Goal: Use online tool/utility: Utilize a website feature to perform a specific function

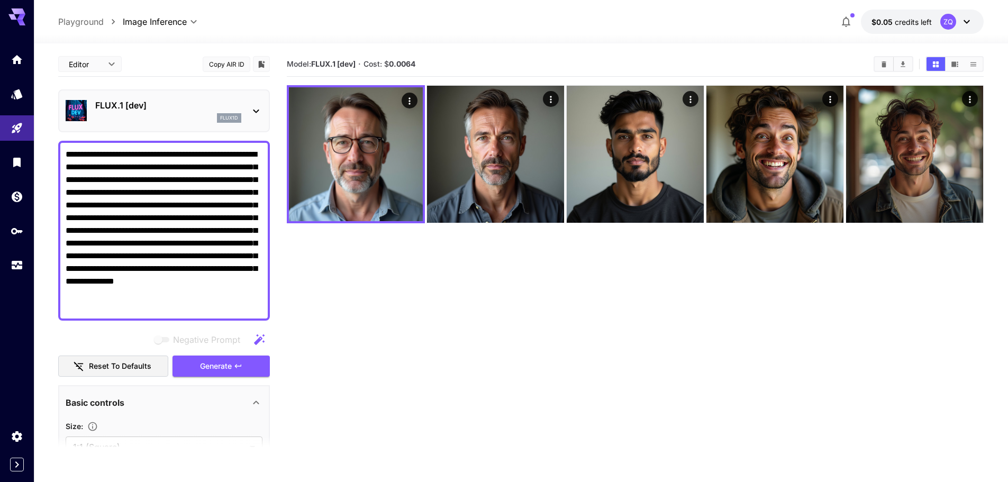
scroll to position [53, 0]
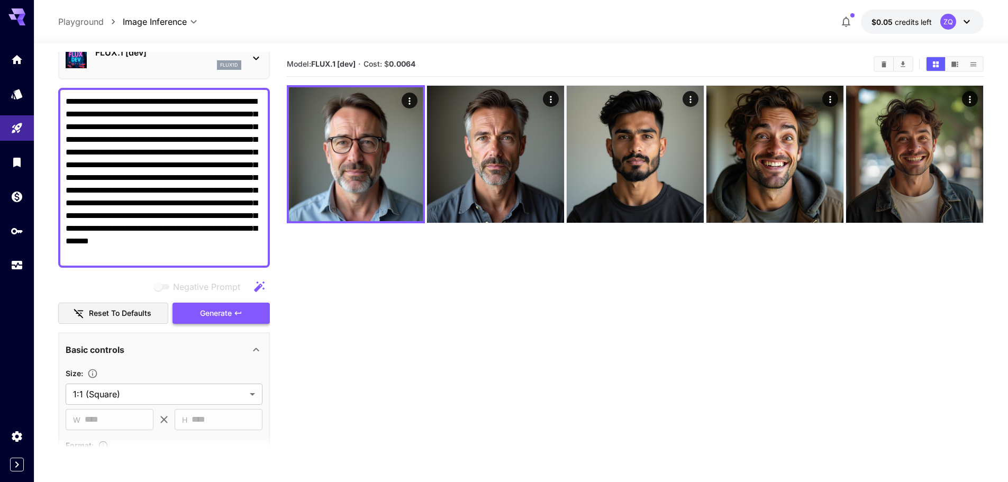
type textarea "**********"
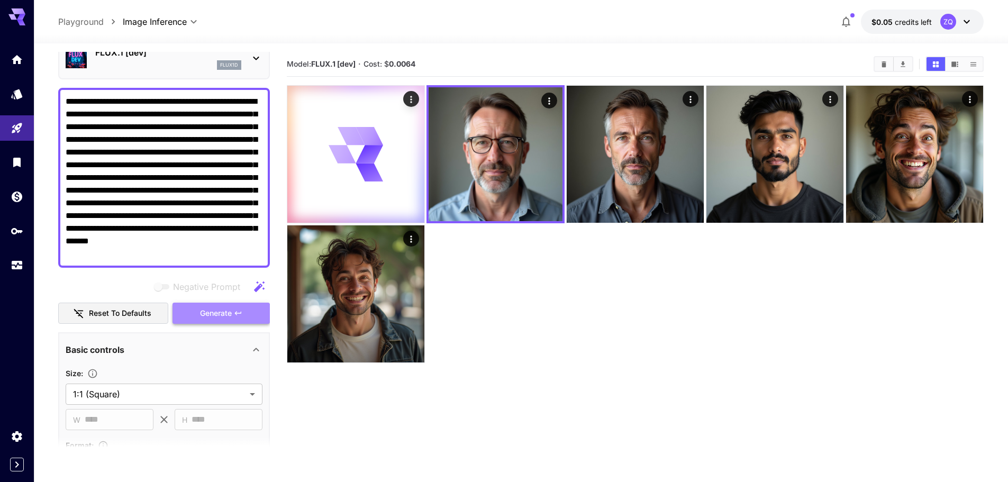
click at [228, 305] on button "Generate" at bounding box center [221, 314] width 97 height 22
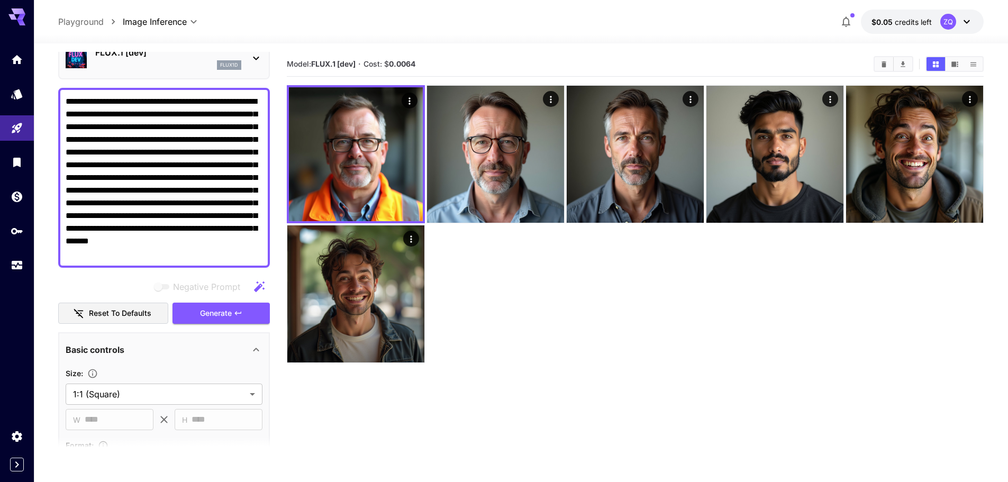
click at [961, 28] on icon at bounding box center [967, 21] width 13 height 13
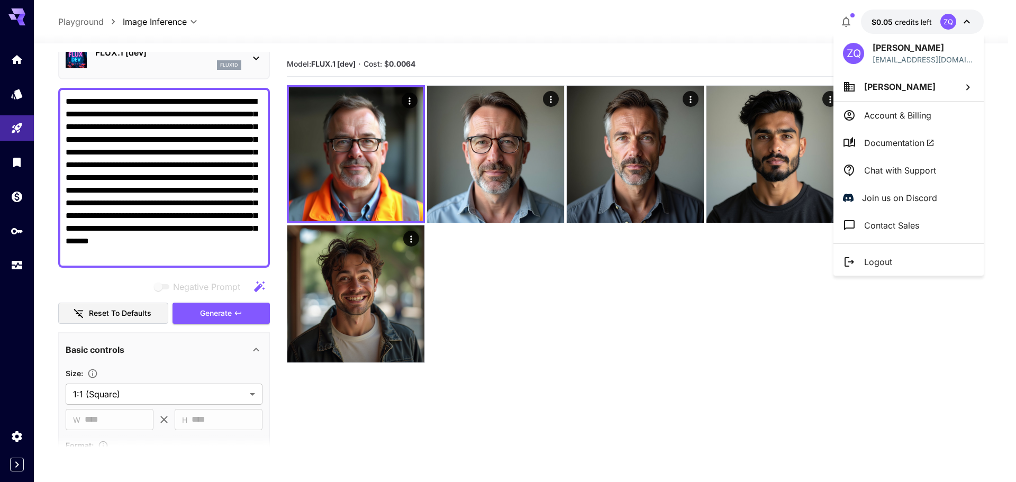
click at [961, 28] on div at bounding box center [508, 241] width 1016 height 482
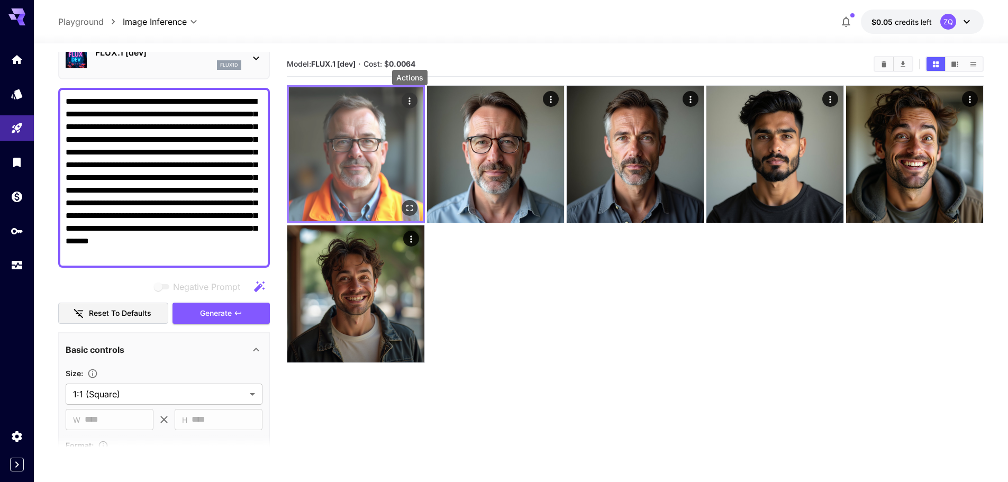
click at [410, 100] on icon "Actions" at bounding box center [409, 101] width 11 height 11
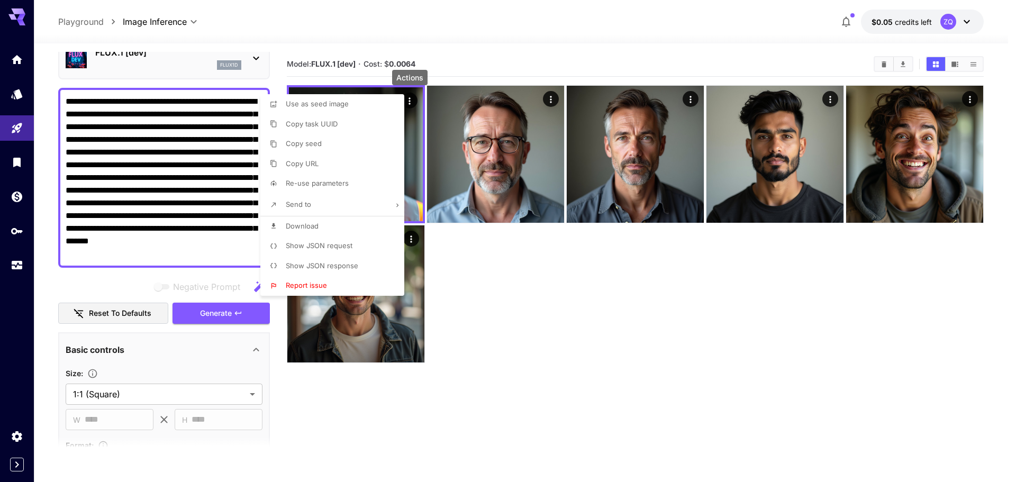
click at [319, 220] on li "Download" at bounding box center [335, 227] width 150 height 20
drag, startPoint x: 577, startPoint y: 464, endPoint x: 573, endPoint y: 455, distance: 9.2
click at [578, 464] on div at bounding box center [508, 241] width 1016 height 482
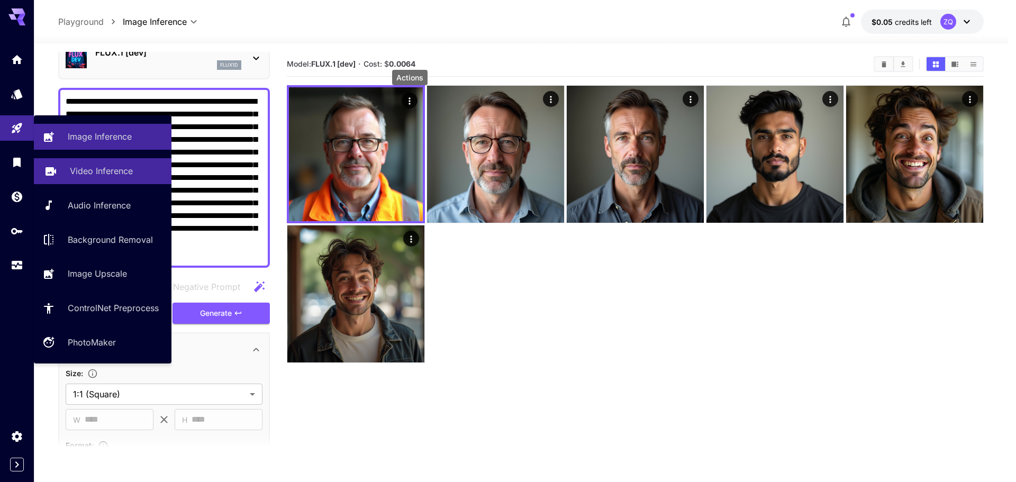
click at [80, 168] on p "Video Inference" at bounding box center [101, 171] width 63 height 13
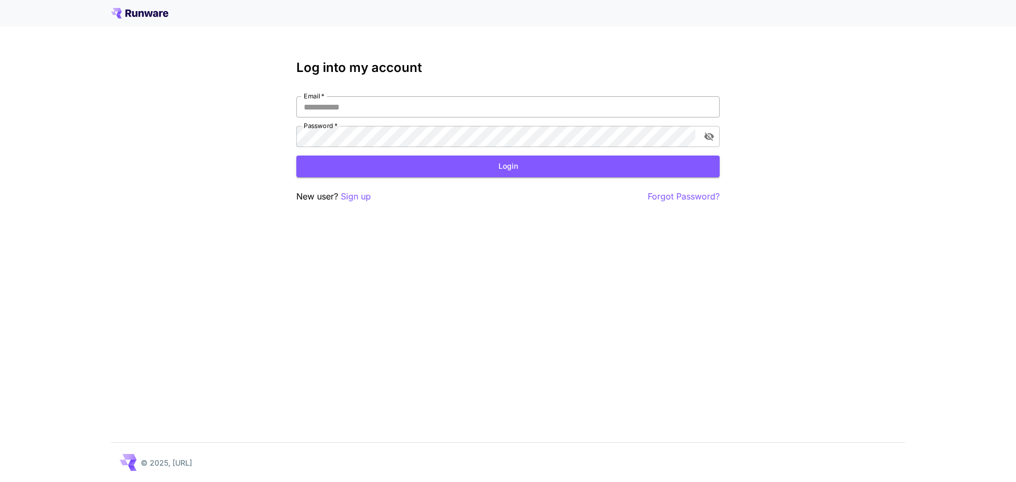
click at [385, 106] on input "Email   *" at bounding box center [507, 106] width 423 height 21
click at [359, 195] on p "Sign up" at bounding box center [356, 196] width 30 height 13
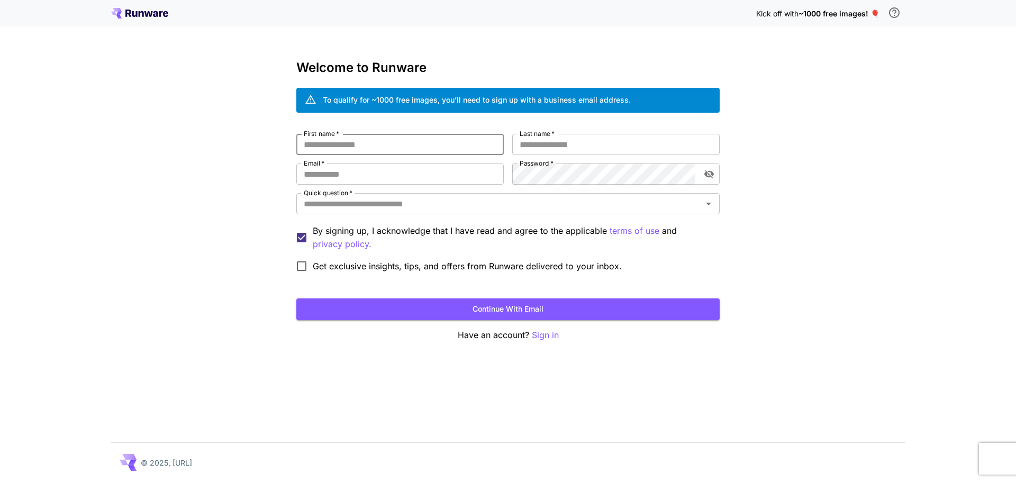
click at [391, 143] on input "First name   *" at bounding box center [400, 144] width 208 height 21
type input "****"
type input "*******"
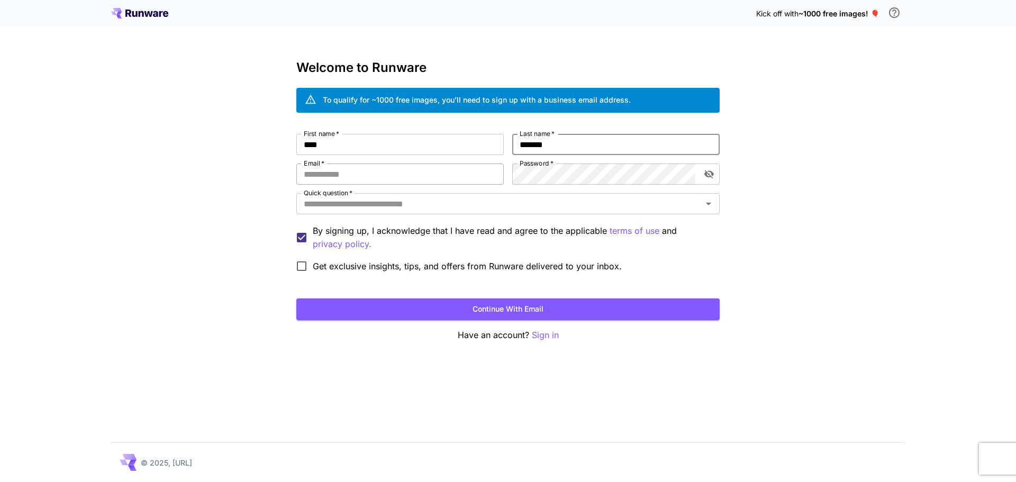
click at [455, 166] on input "Email   *" at bounding box center [400, 174] width 208 height 21
click at [457, 176] on input "Email   *" at bounding box center [400, 174] width 208 height 21
paste input "**********"
type input "**********"
click at [521, 214] on div "Quick question   *" at bounding box center [507, 203] width 423 height 21
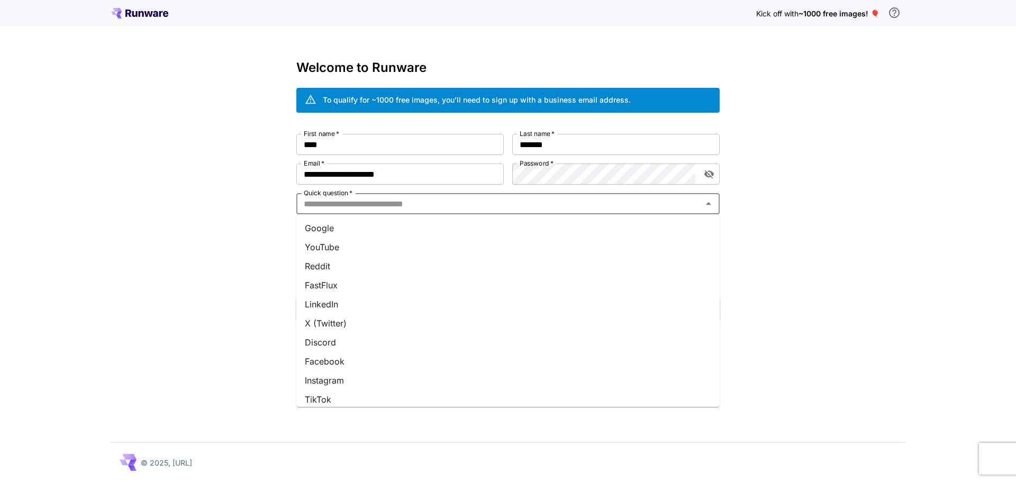
click at [489, 236] on li "Google" at bounding box center [507, 228] width 423 height 19
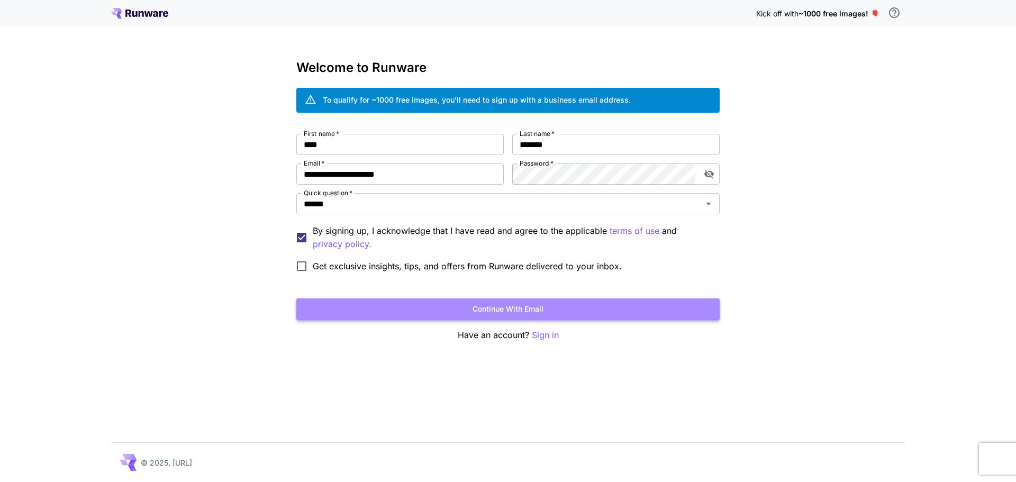
click at [453, 301] on button "Continue with email" at bounding box center [507, 310] width 423 height 22
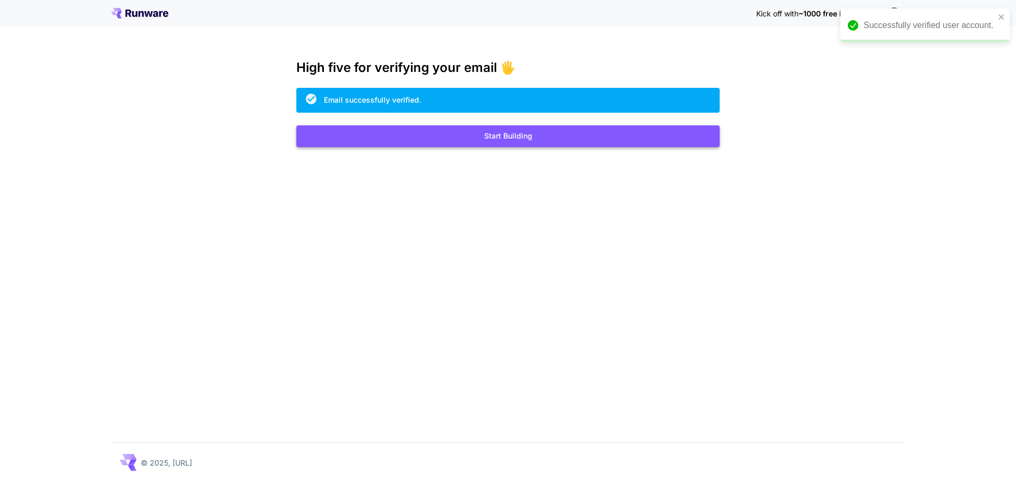
click at [506, 134] on button "Start Building" at bounding box center [507, 136] width 423 height 22
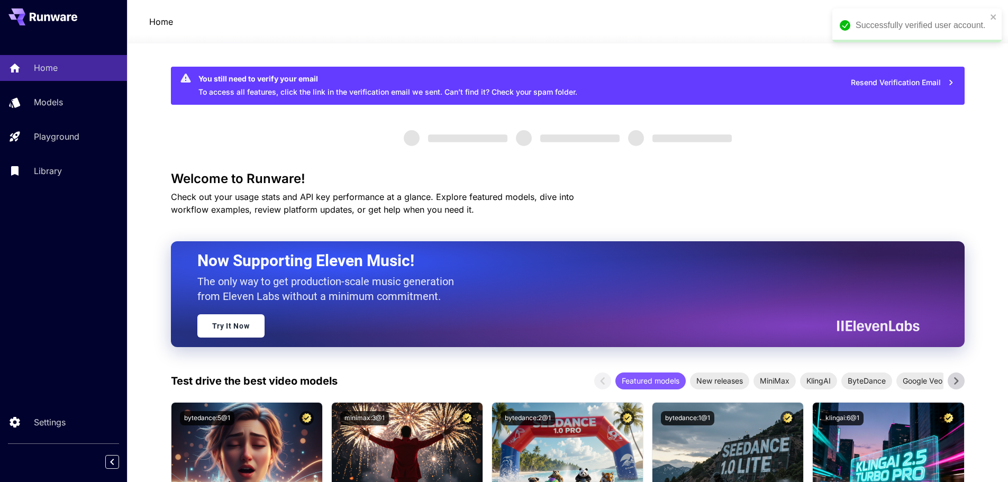
click at [151, 162] on link "Video Inference" at bounding box center [178, 155] width 103 height 14
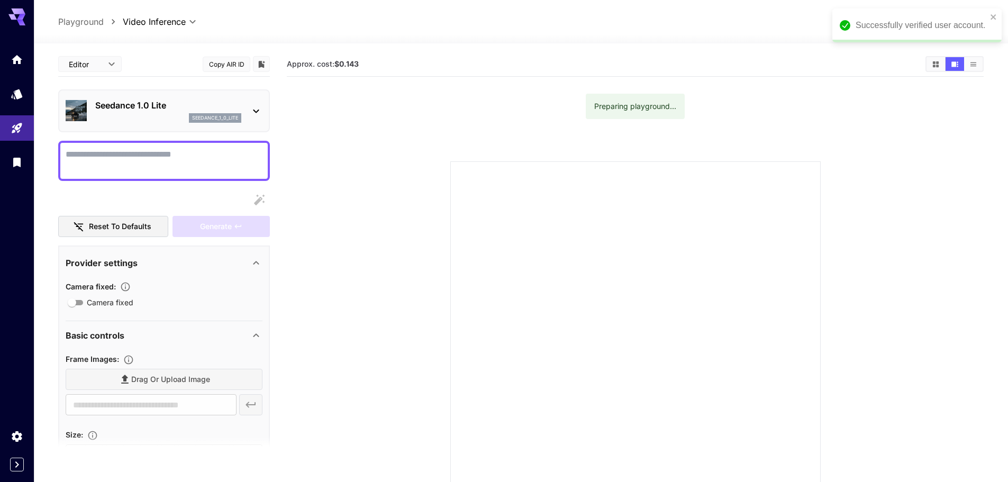
click at [365, 146] on section at bounding box center [635, 334] width 605 height 396
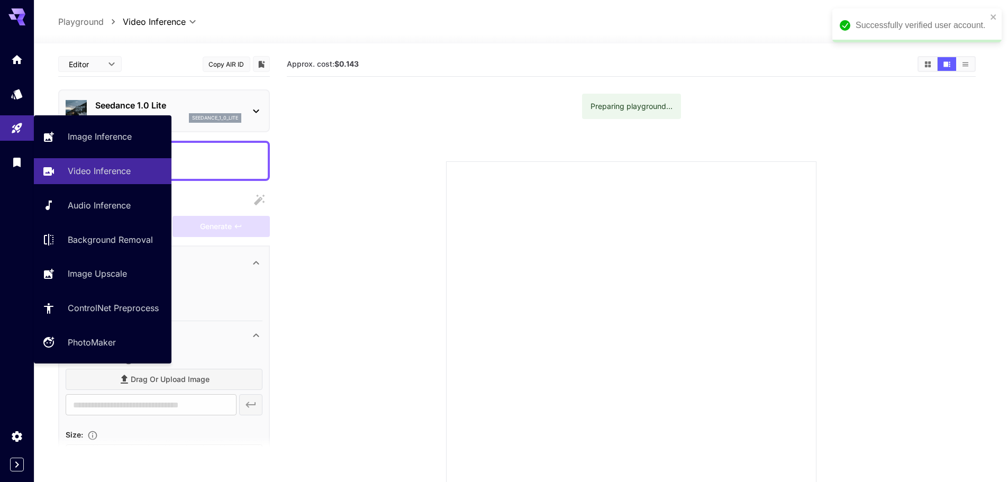
click at [184, 151] on textarea "Camera fixed" at bounding box center [164, 160] width 197 height 25
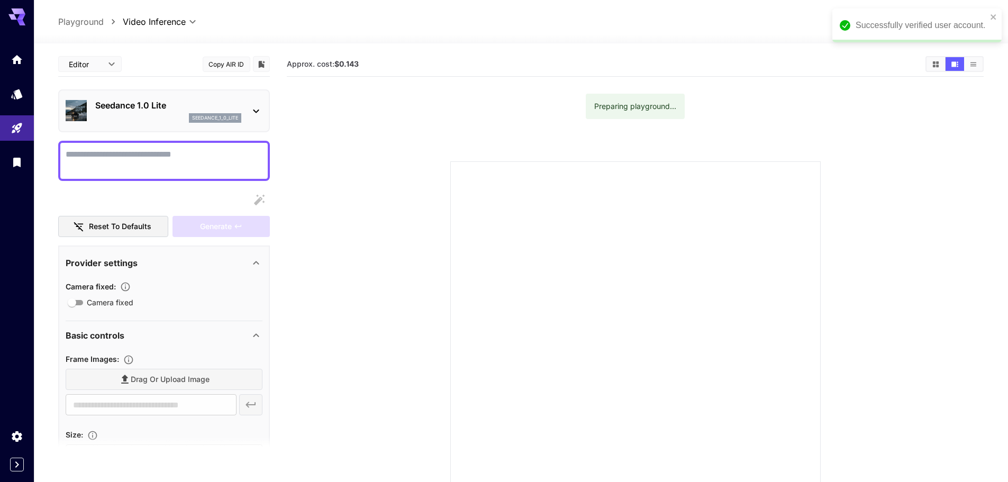
click at [209, 106] on p "Seedance 1.0 Lite" at bounding box center [168, 105] width 146 height 13
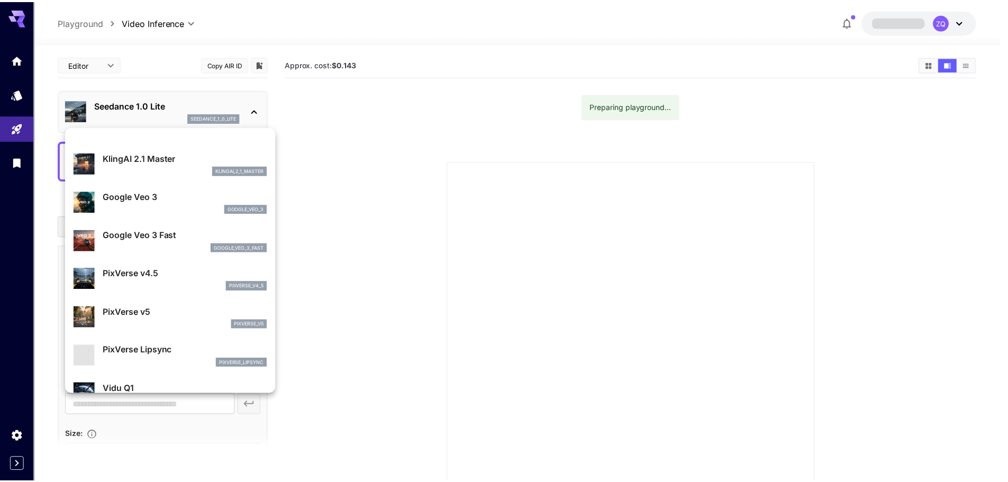
scroll to position [212, 0]
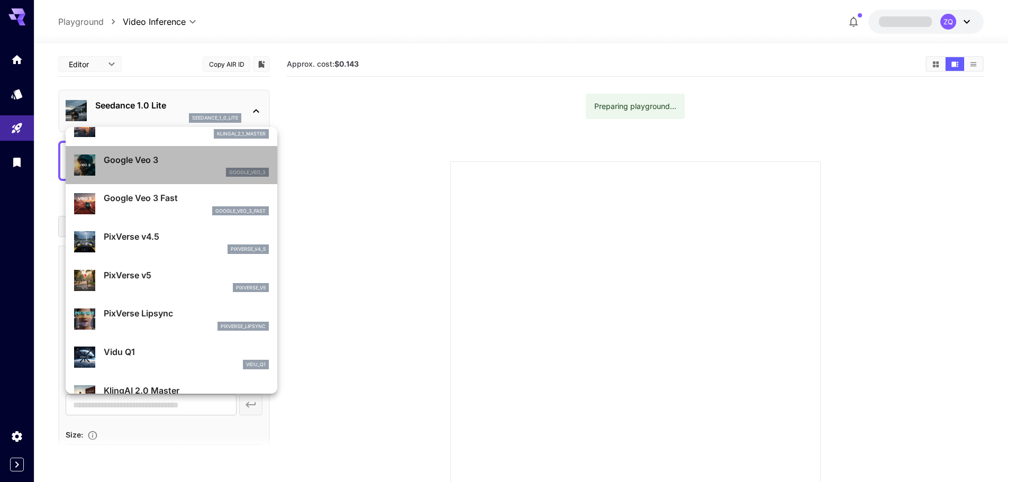
click at [182, 174] on div "google_veo_3" at bounding box center [186, 173] width 165 height 10
type input "**********"
type input "****"
type input "***"
type input "*"
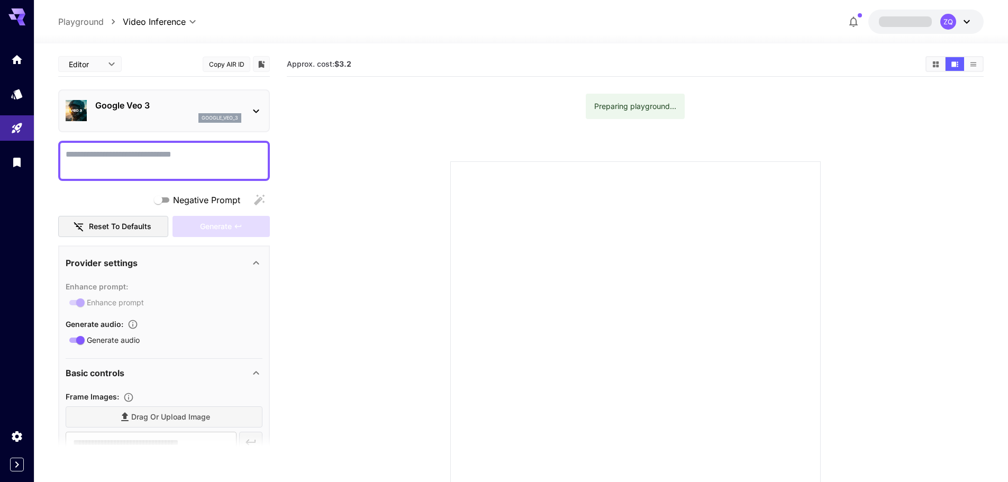
click at [146, 167] on textarea "Negative Prompt" at bounding box center [164, 160] width 197 height 25
click at [643, 176] on div at bounding box center [635, 346] width 371 height 371
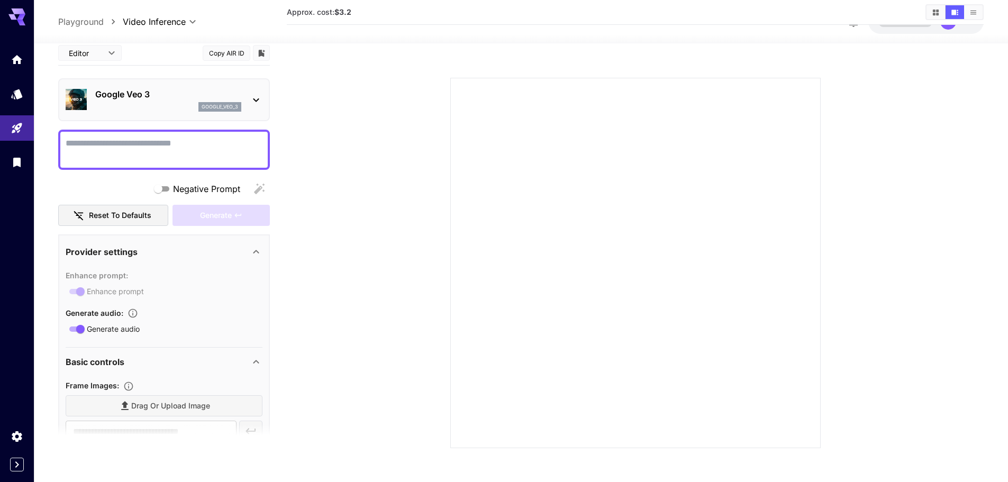
scroll to position [106, 0]
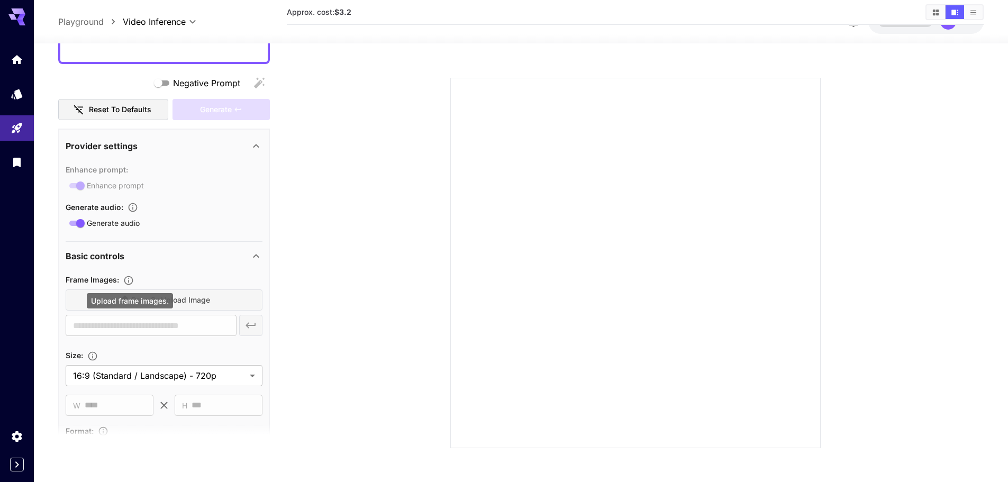
click at [203, 297] on div "Drag or upload image" at bounding box center [164, 301] width 197 height 22
click at [140, 299] on div "Drag or upload image" at bounding box center [164, 301] width 197 height 22
click at [135, 299] on div "Drag or upload image" at bounding box center [164, 301] width 197 height 22
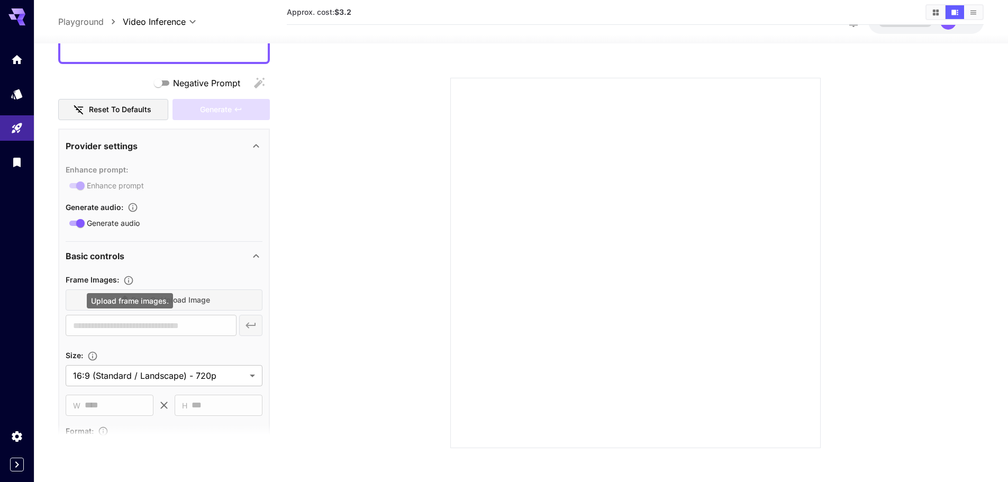
click at [129, 278] on icon "Upload frame images." at bounding box center [128, 280] width 11 height 11
click at [184, 306] on div "Drag or upload image" at bounding box center [164, 301] width 197 height 22
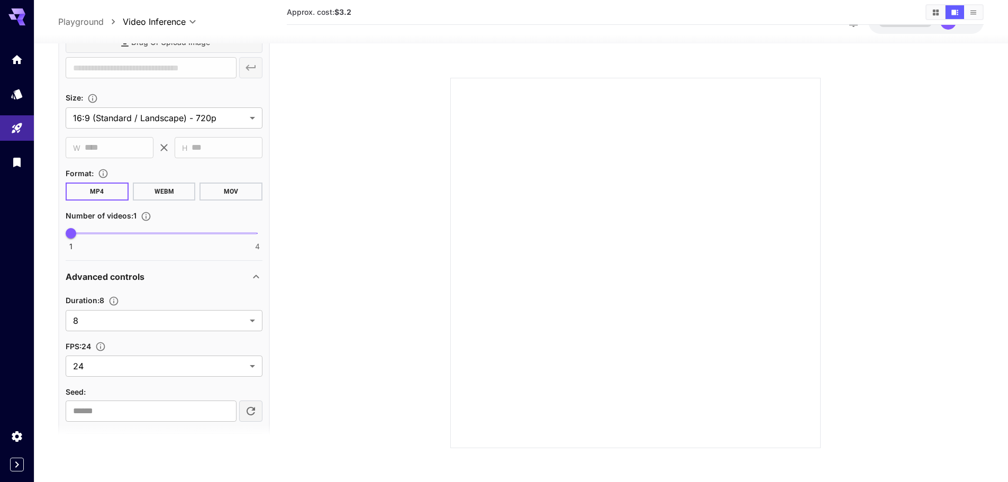
scroll to position [407, 0]
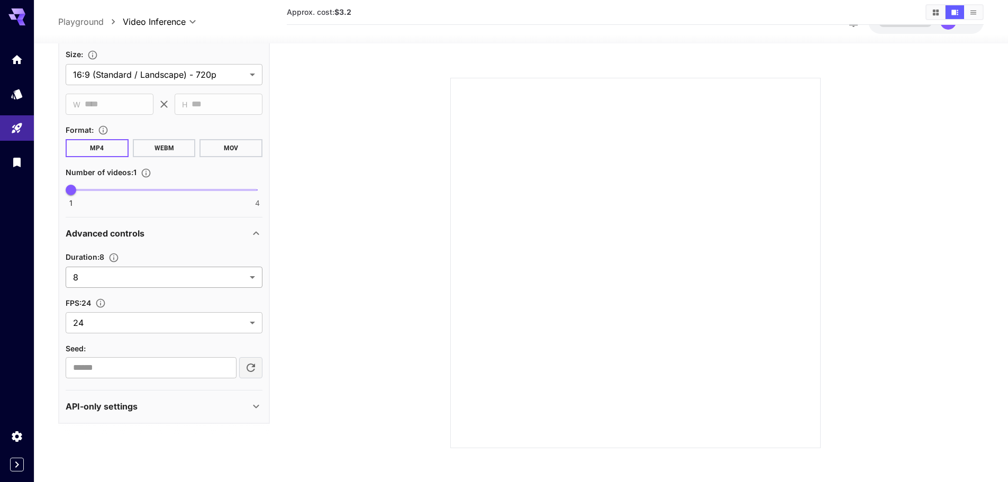
click at [202, 282] on body "**********" at bounding box center [504, 199] width 1008 height 566
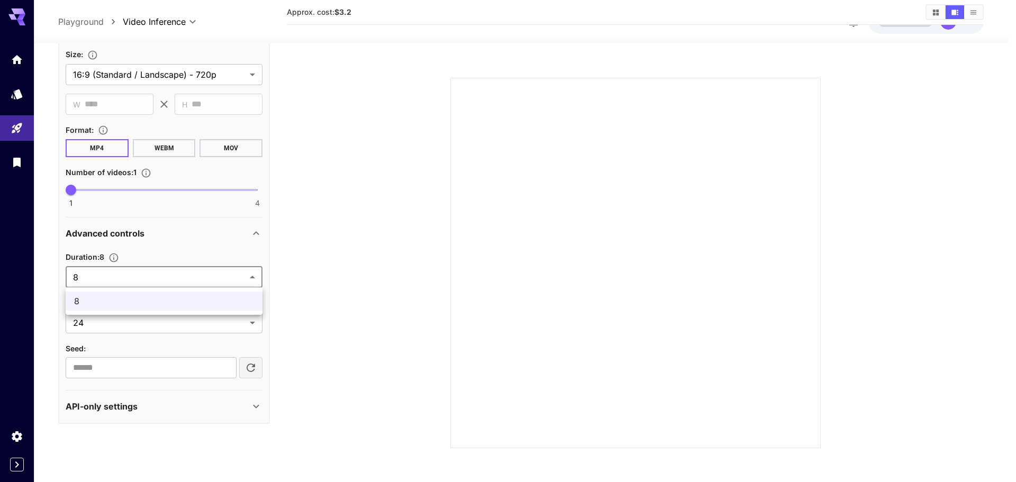
click at [202, 282] on div at bounding box center [508, 241] width 1016 height 482
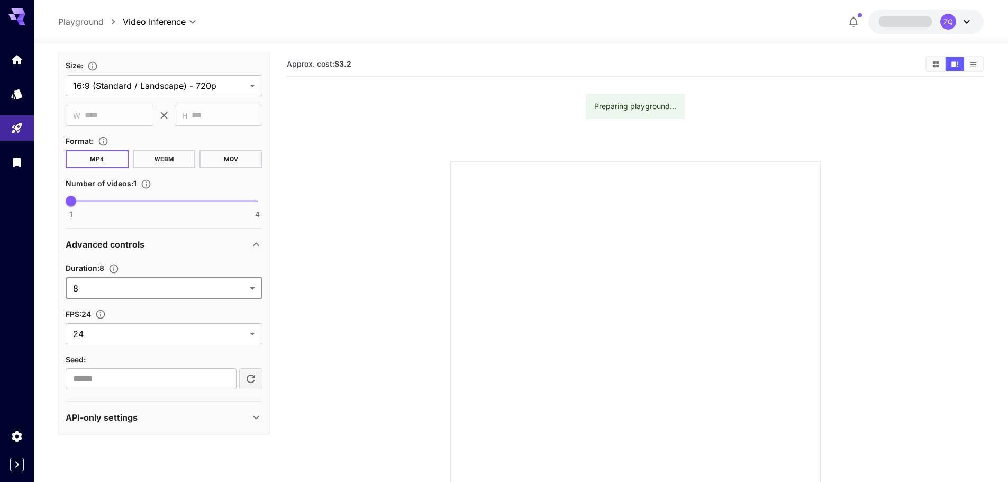
scroll to position [195, 0]
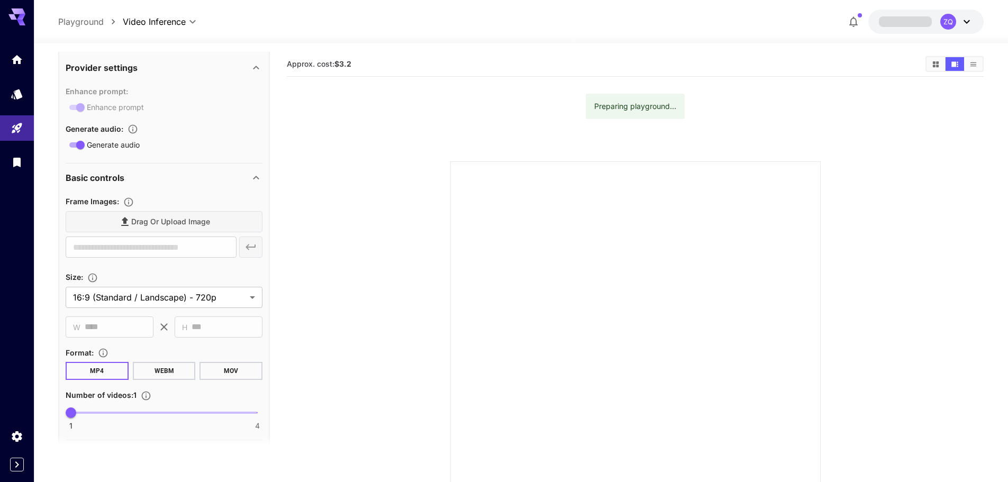
click at [165, 225] on div "Drag or upload image" at bounding box center [164, 222] width 197 height 22
drag, startPoint x: 165, startPoint y: 225, endPoint x: 227, endPoint y: 187, distance: 73.2
click at [165, 225] on div "Drag or upload image" at bounding box center [164, 222] width 197 height 22
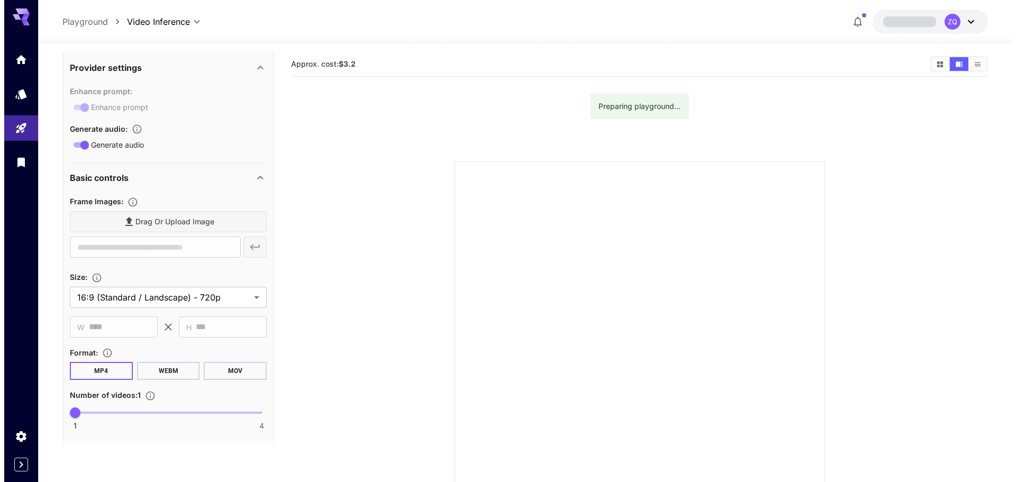
scroll to position [0, 0]
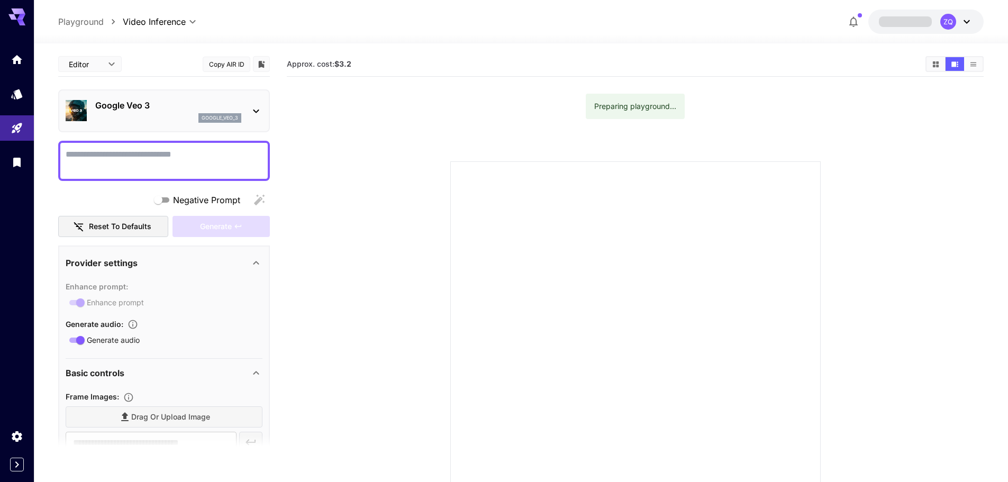
click at [176, 168] on textarea "Negative Prompt" at bounding box center [164, 160] width 197 height 25
click at [106, 68] on body "**********" at bounding box center [504, 283] width 1008 height 566
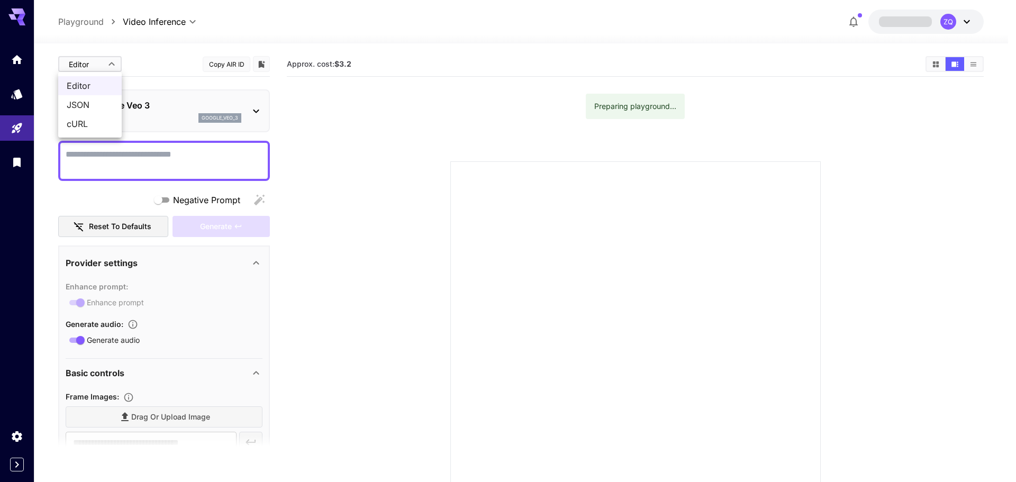
click at [161, 68] on div at bounding box center [508, 241] width 1016 height 482
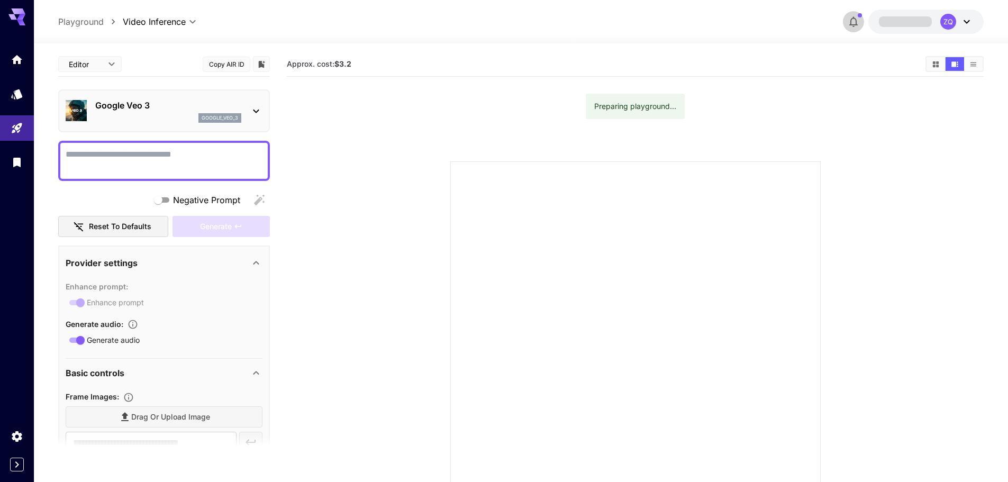
click at [852, 19] on icon "button" at bounding box center [854, 22] width 8 height 11
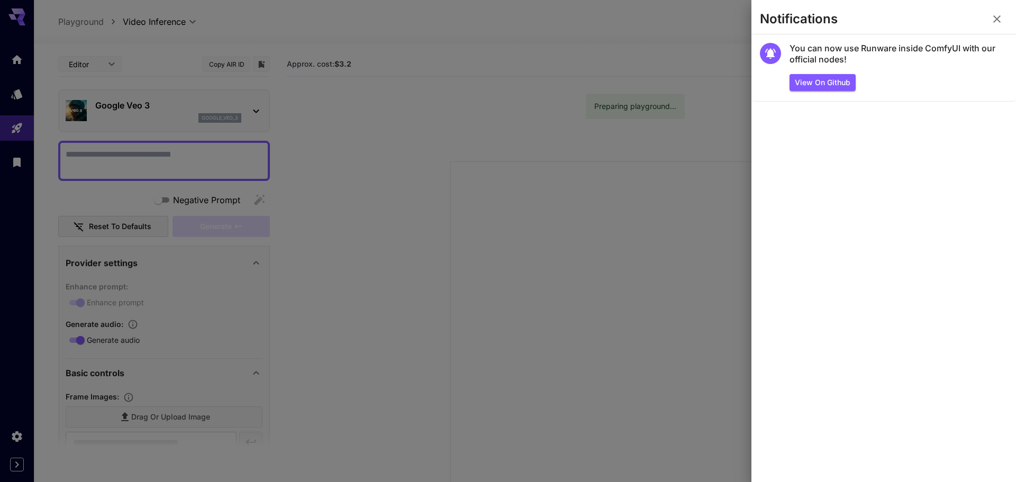
click at [600, 31] on div at bounding box center [508, 241] width 1016 height 482
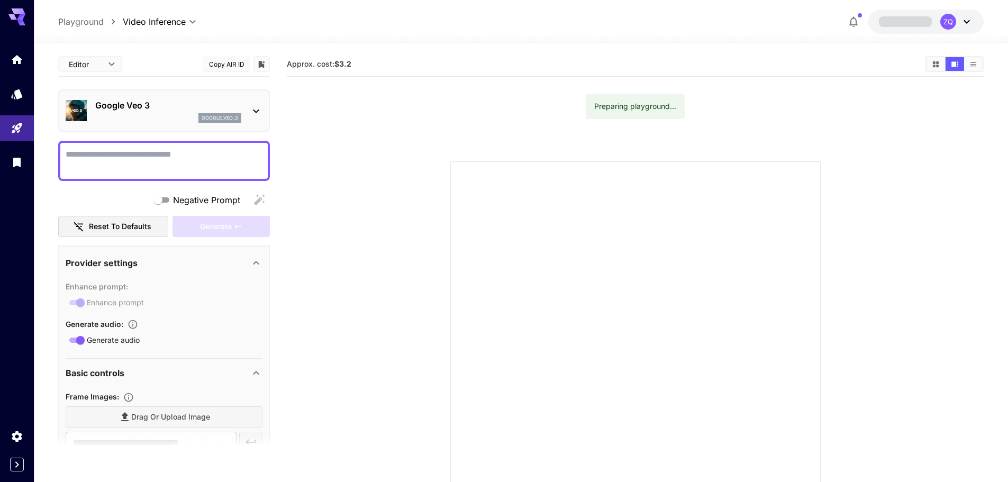
click at [155, 227] on button "Reset to defaults" at bounding box center [113, 227] width 110 height 22
click at [152, 165] on textarea "Negative Prompt" at bounding box center [164, 160] width 197 height 25
click at [120, 104] on p "Google Veo 3" at bounding box center [168, 105] width 146 height 13
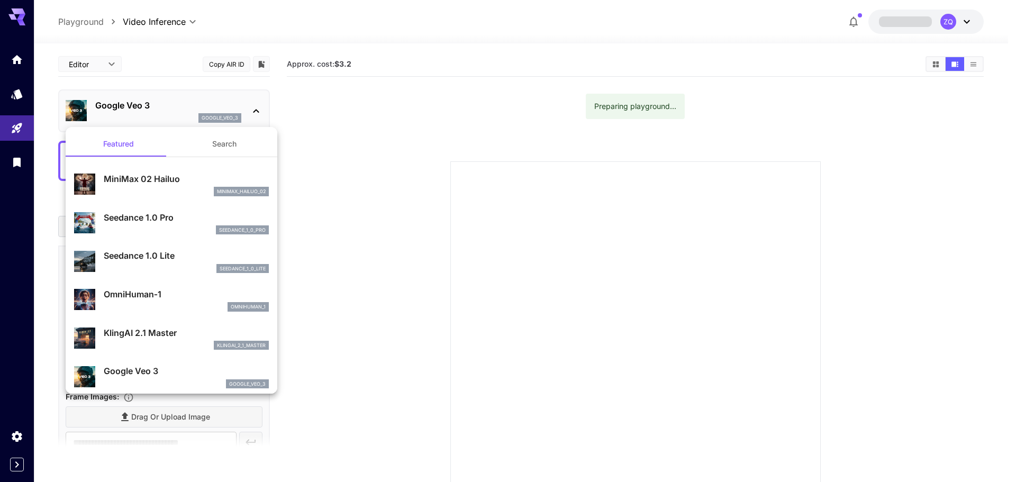
click at [181, 171] on div "MiniMax 02 Hailuo minimax_hailuo_02" at bounding box center [171, 184] width 195 height 32
type input "**********"
type input "***"
type input "*"
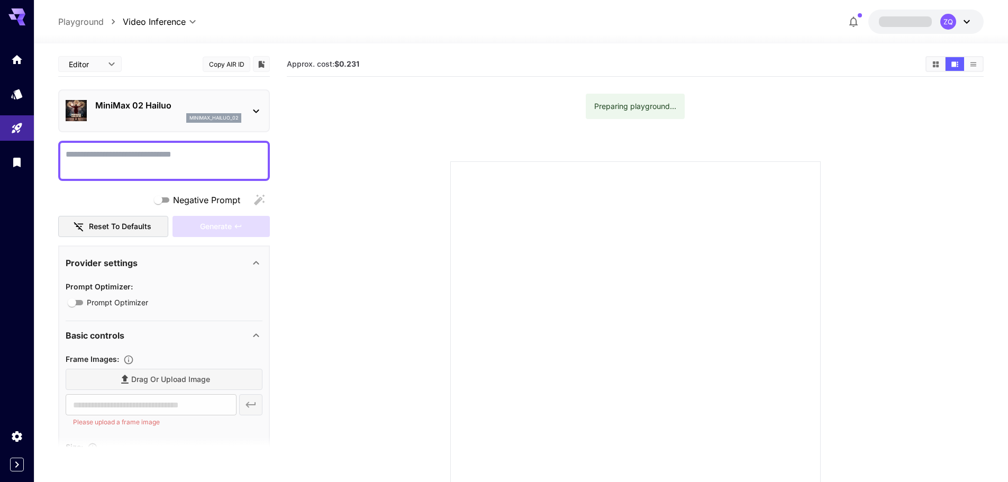
click at [175, 367] on section "Frame Images : Drag or upload image ​ Please upload a frame image" at bounding box center [164, 392] width 197 height 79
click at [167, 384] on div "Drag or upload image" at bounding box center [164, 380] width 197 height 22
click at [171, 156] on textarea "Negative Prompt" at bounding box center [164, 160] width 197 height 25
click at [191, 113] on div "MiniMax 02 Hailuo minimax_hailuo_02" at bounding box center [168, 111] width 146 height 24
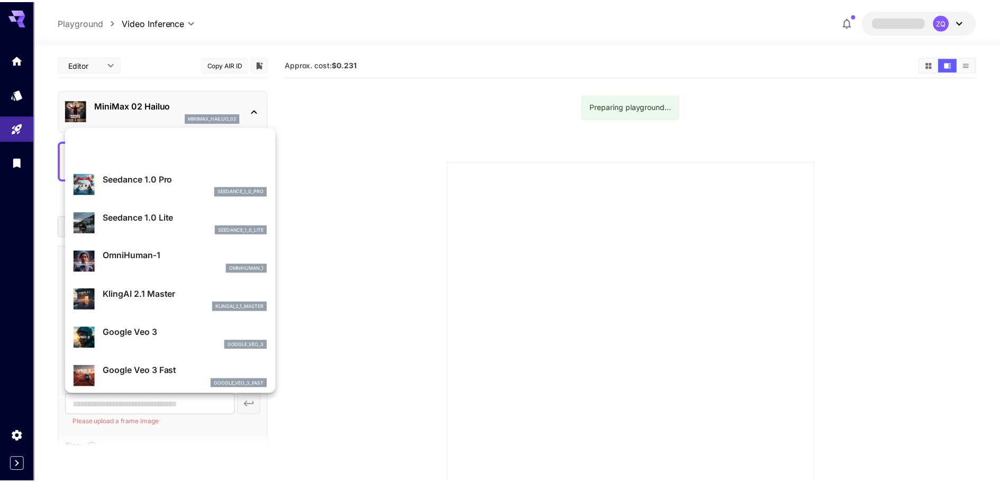
scroll to position [106, 0]
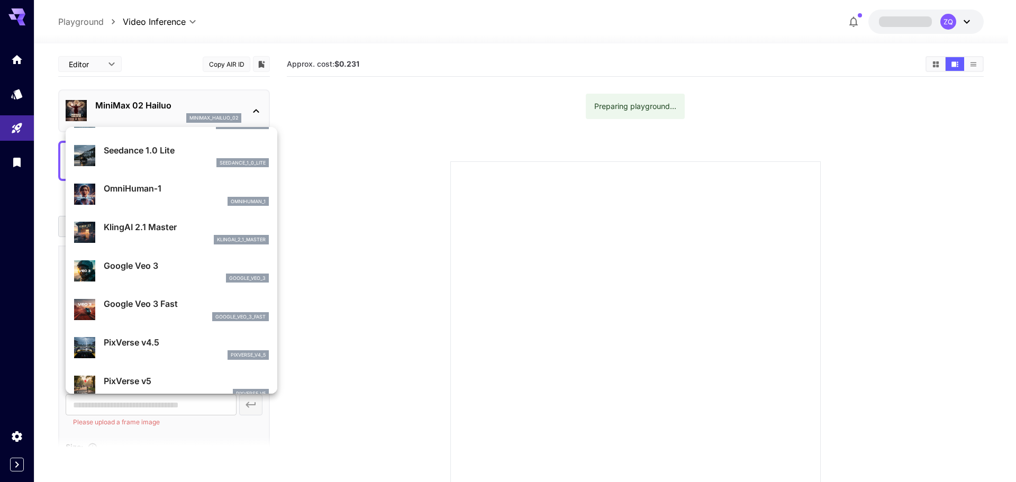
click at [165, 265] on p "Google Veo 3" at bounding box center [186, 265] width 165 height 13
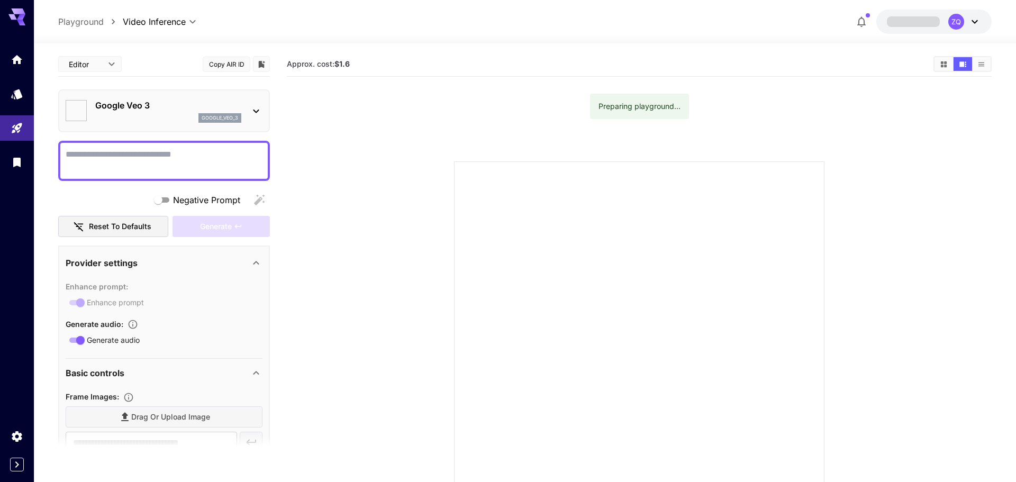
type input "**********"
type input "****"
type input "***"
type input "*"
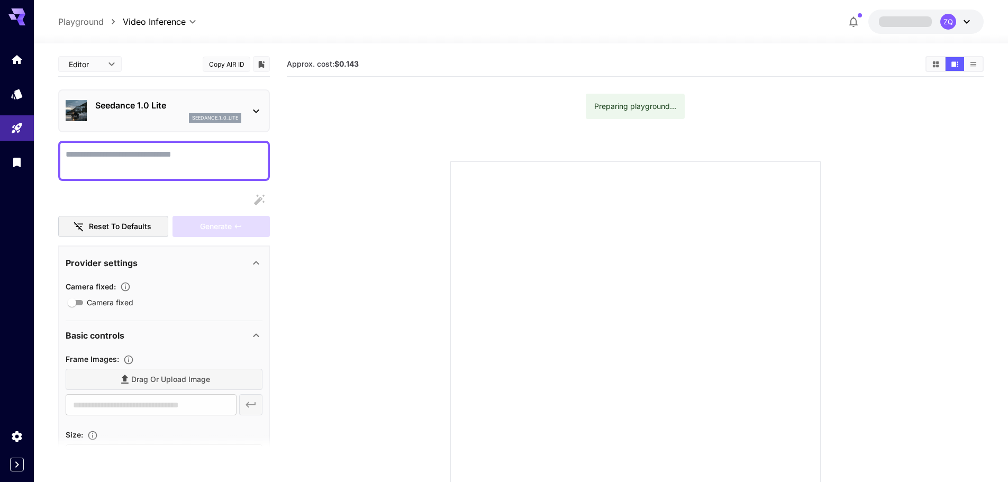
click at [166, 375] on div "Drag or upload image" at bounding box center [164, 380] width 197 height 22
click at [177, 118] on div "seedance_1_0_lite" at bounding box center [168, 118] width 146 height 10
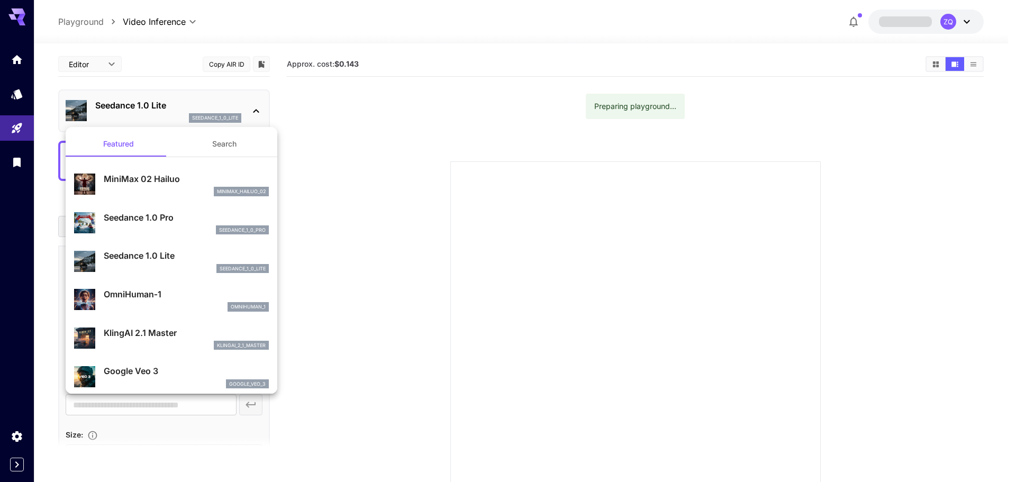
click at [963, 21] on div at bounding box center [508, 241] width 1016 height 482
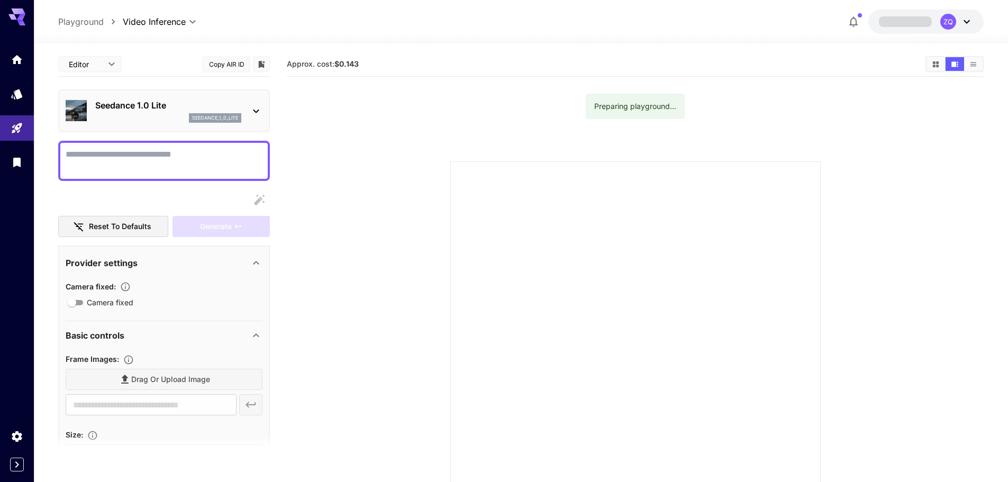
click at [963, 21] on icon at bounding box center [967, 21] width 13 height 13
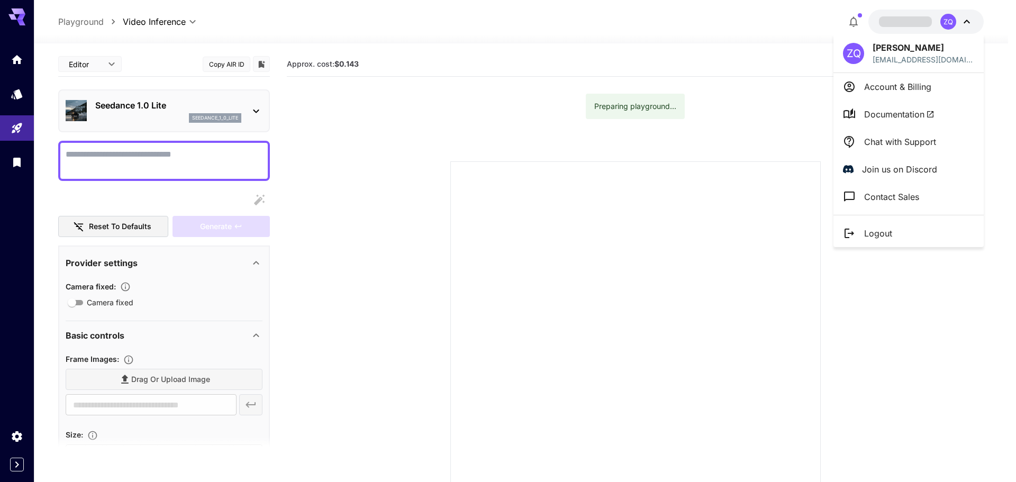
click at [853, 19] on div at bounding box center [508, 241] width 1016 height 482
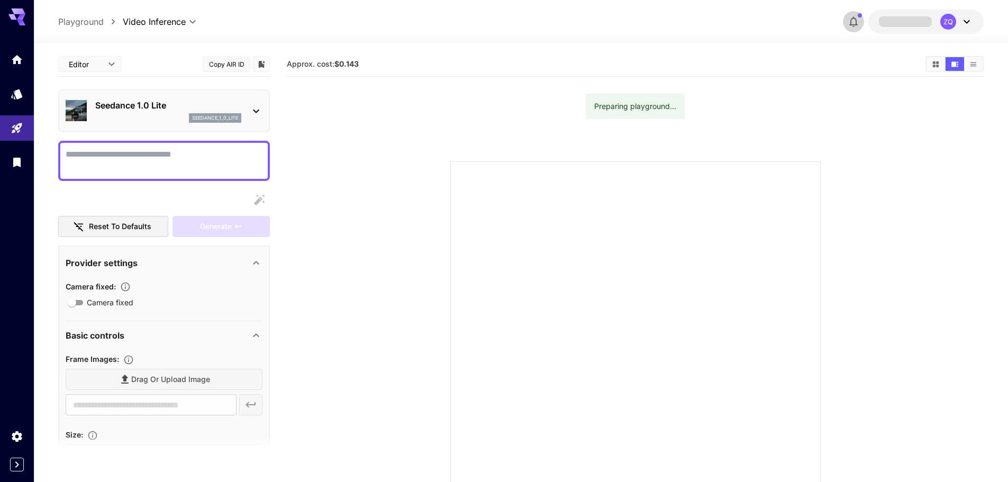
click at [852, 21] on icon "button" at bounding box center [853, 21] width 13 height 13
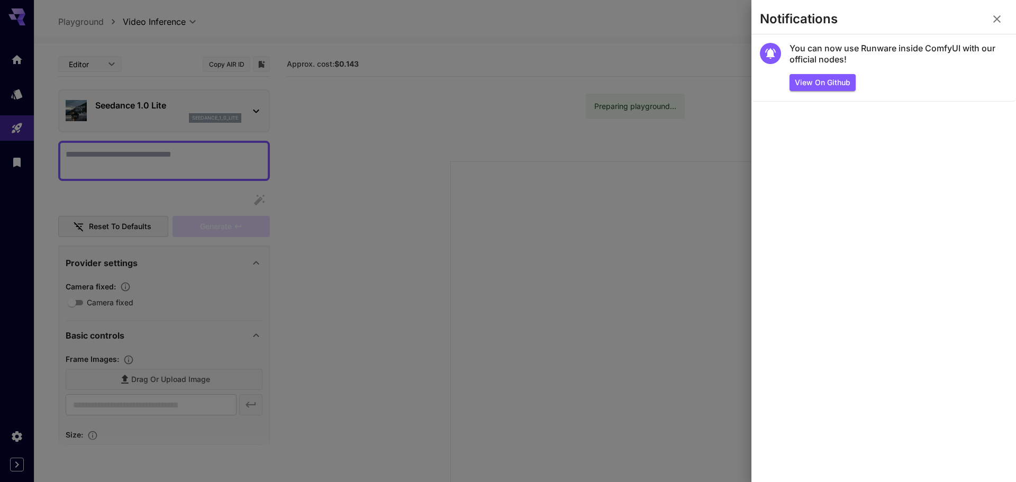
click at [106, 66] on div at bounding box center [508, 241] width 1016 height 482
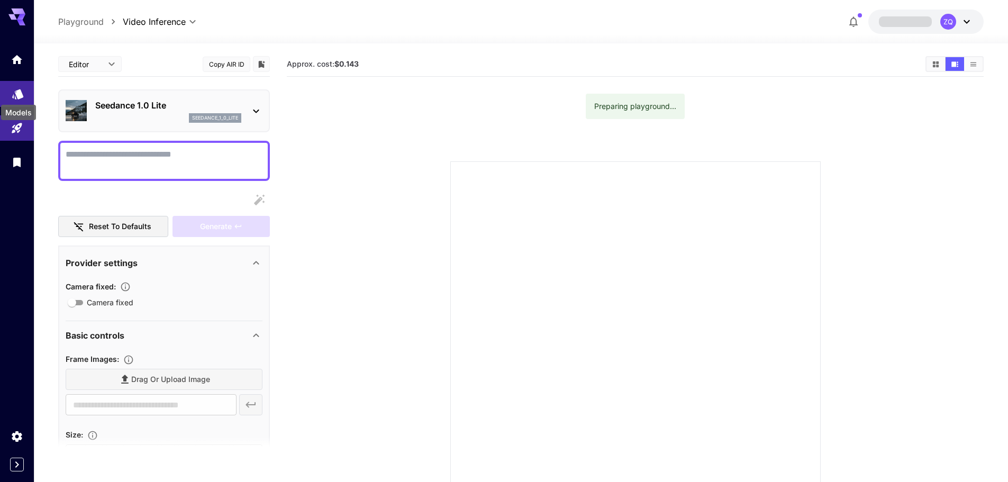
click at [16, 86] on icon "Models" at bounding box center [18, 90] width 13 height 13
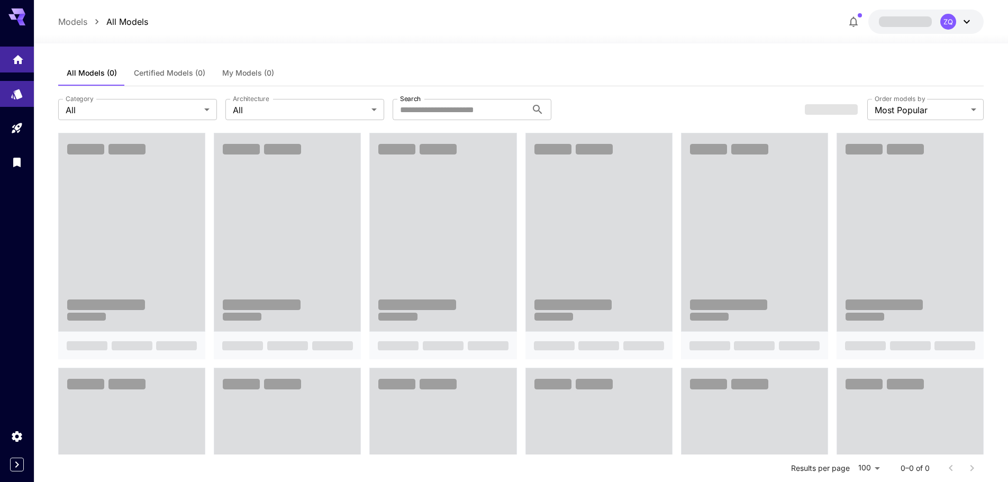
click at [24, 55] on link at bounding box center [17, 60] width 34 height 26
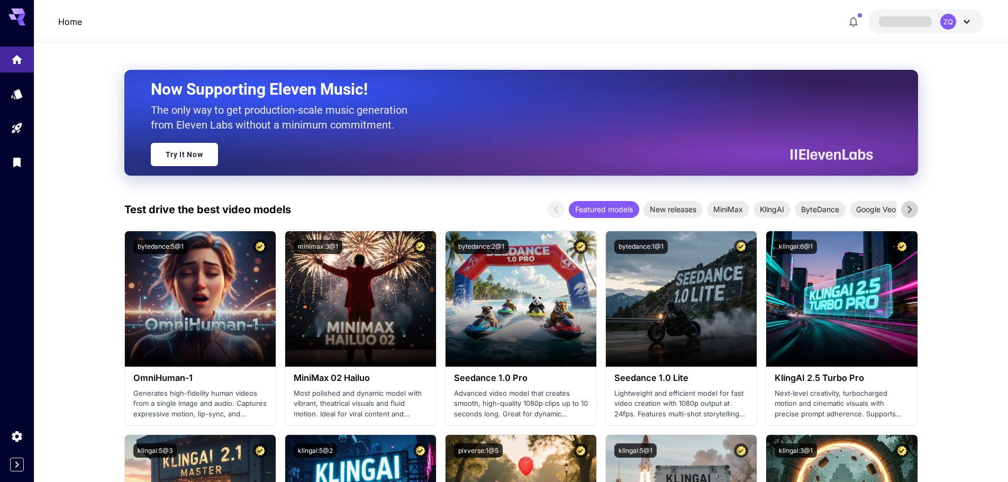
scroll to position [212, 0]
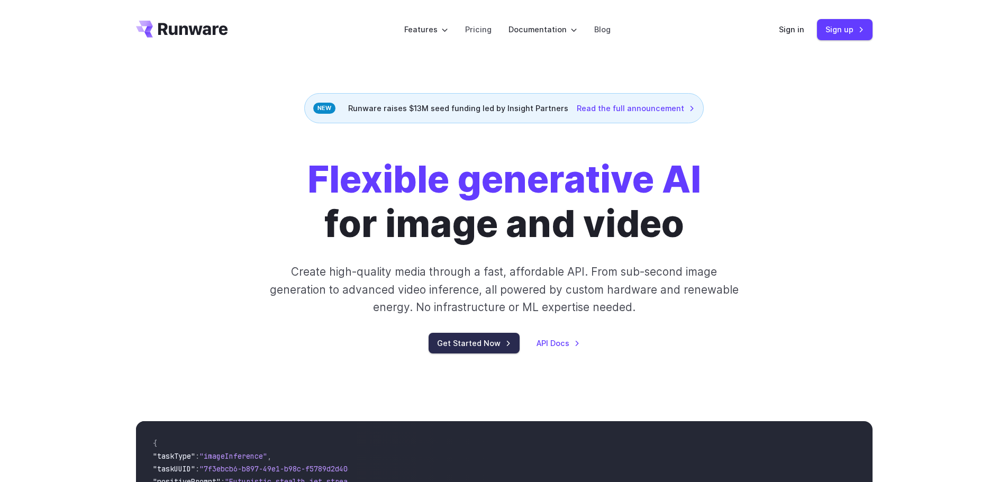
click at [486, 342] on link "Get Started Now" at bounding box center [474, 343] width 91 height 21
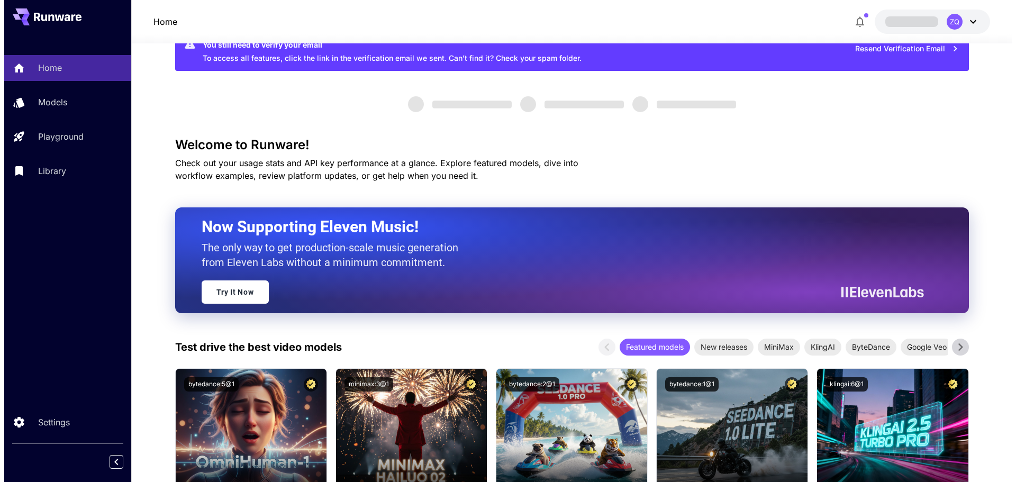
scroll to position [53, 0]
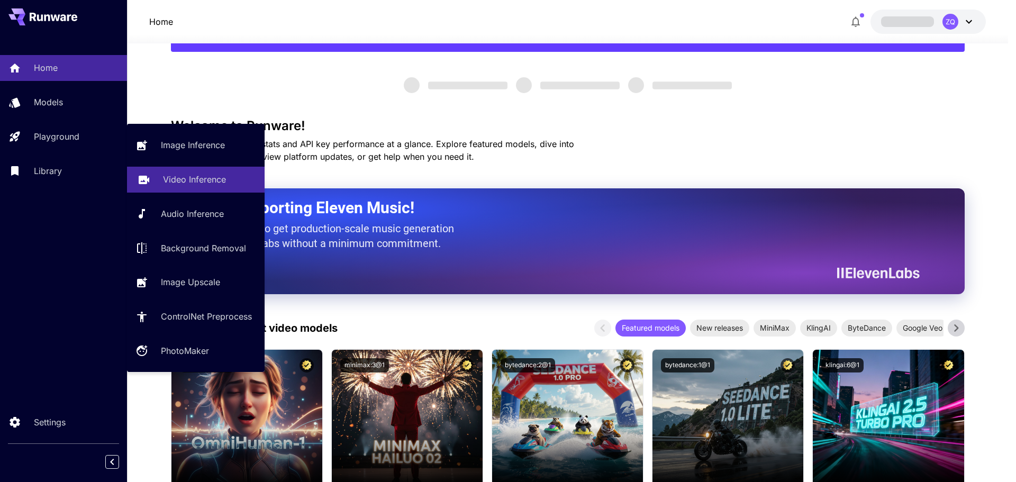
click at [169, 169] on link "Video Inference" at bounding box center [196, 180] width 138 height 26
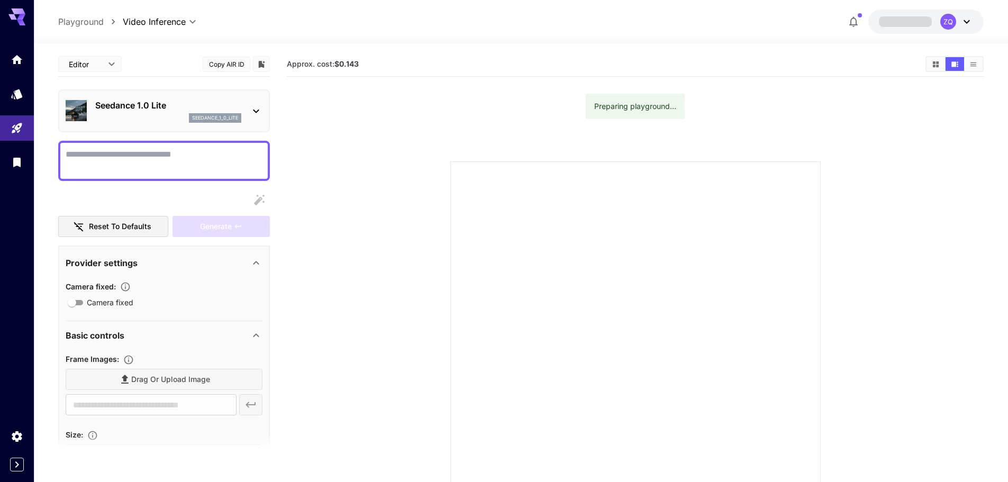
click at [227, 113] on div "seedance_1_0_lite" at bounding box center [215, 118] width 52 height 10
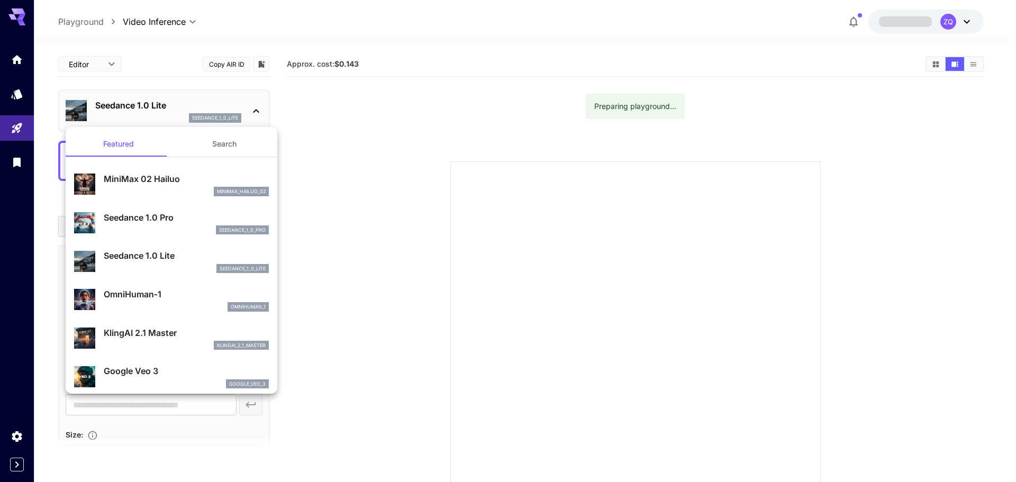
click at [328, 130] on div at bounding box center [508, 241] width 1016 height 482
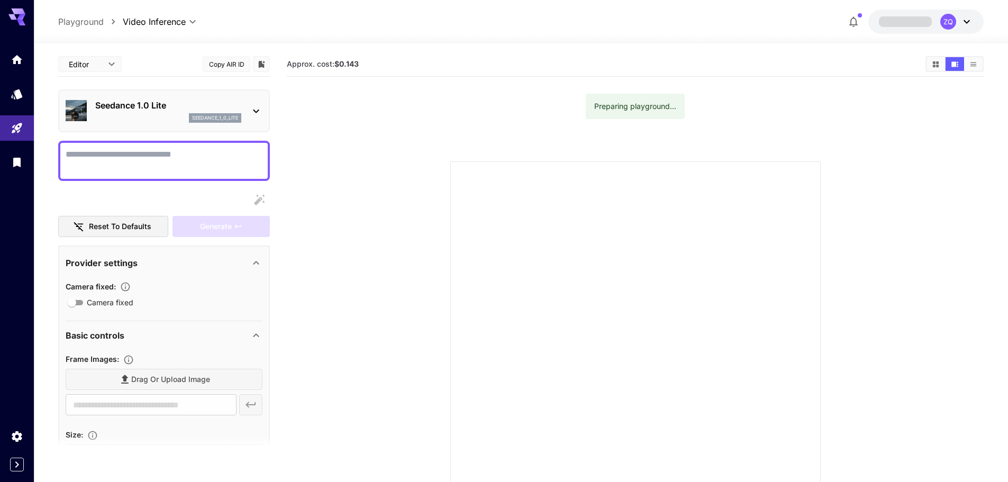
click at [180, 384] on div "Drag or upload image" at bounding box center [164, 380] width 197 height 22
click at [208, 375] on div "Drag or upload image" at bounding box center [164, 380] width 197 height 22
